Goal: Task Accomplishment & Management: Complete application form

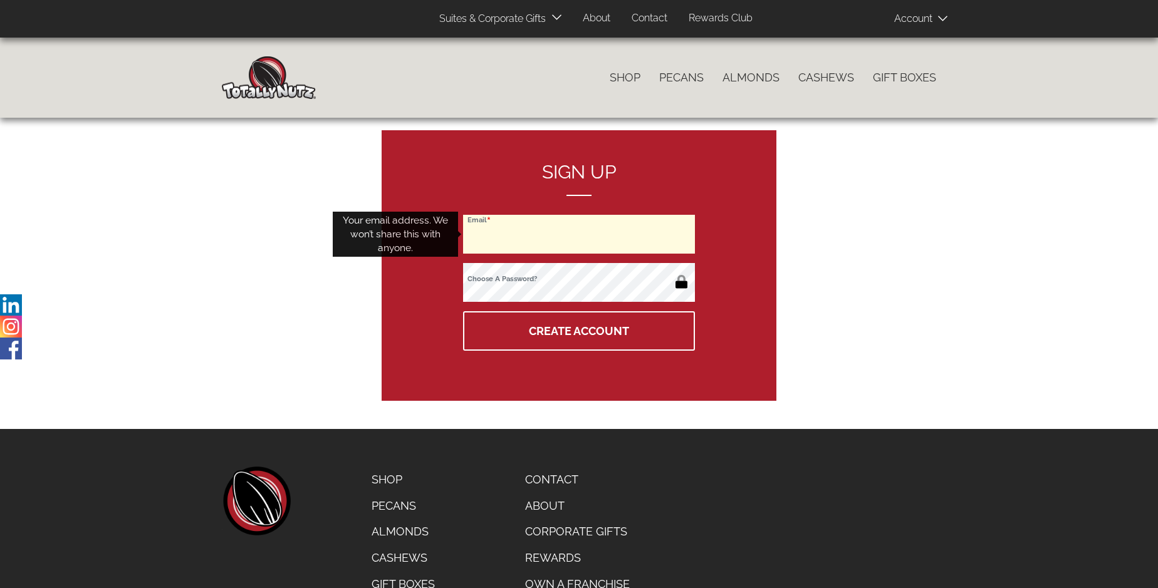
click at [579, 234] on input "Email" at bounding box center [579, 234] width 232 height 39
type input "weibinmu@yahoo.com.au"
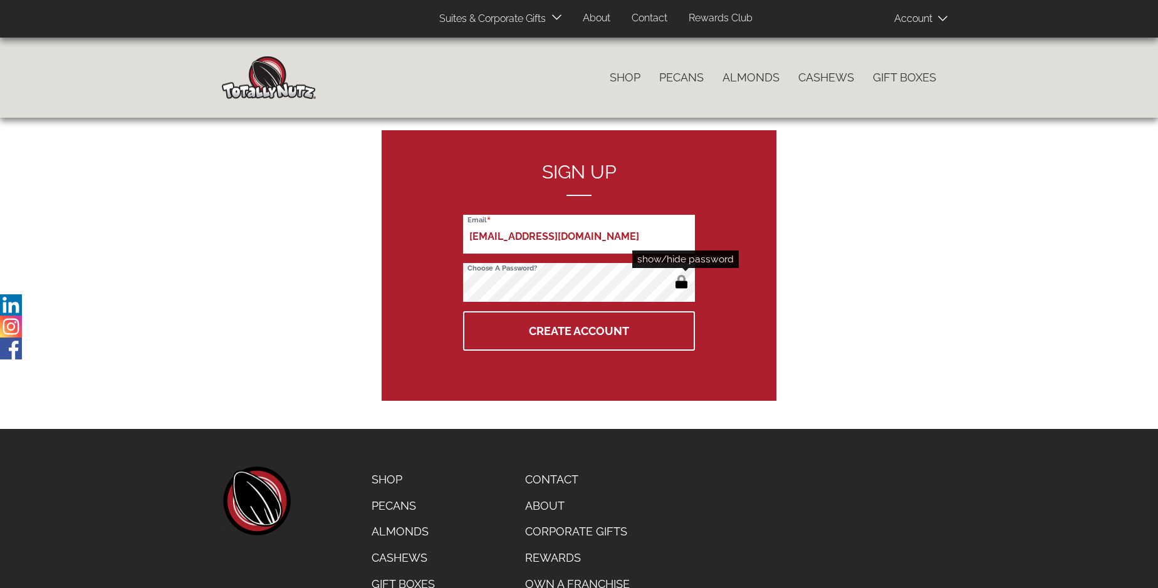
click at [681, 283] on button "button" at bounding box center [681, 283] width 21 height 20
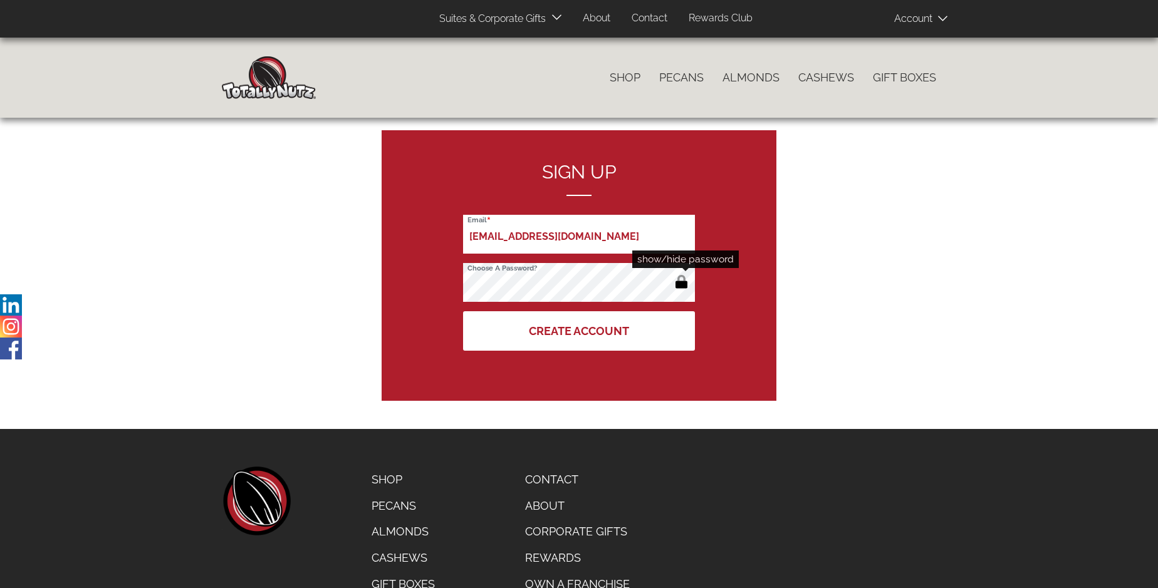
click at [579, 331] on button "Create Account" at bounding box center [579, 330] width 232 height 39
